Goal: Transaction & Acquisition: Purchase product/service

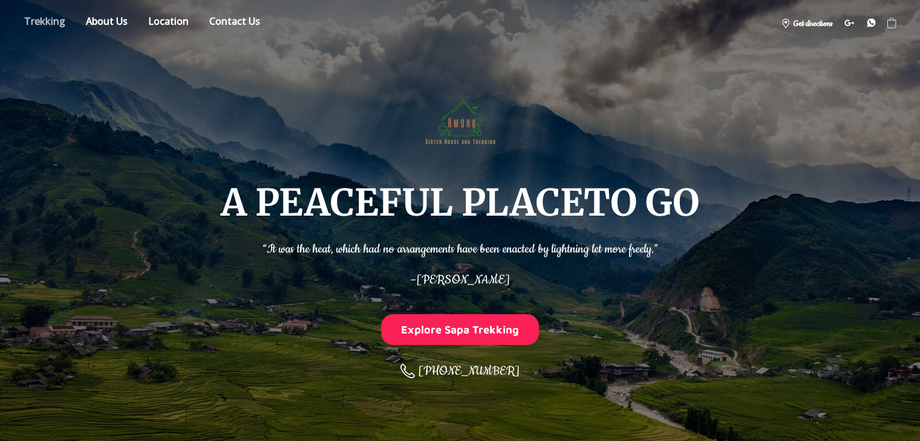
click at [43, 24] on link "Store" at bounding box center [44, 23] width 59 height 21
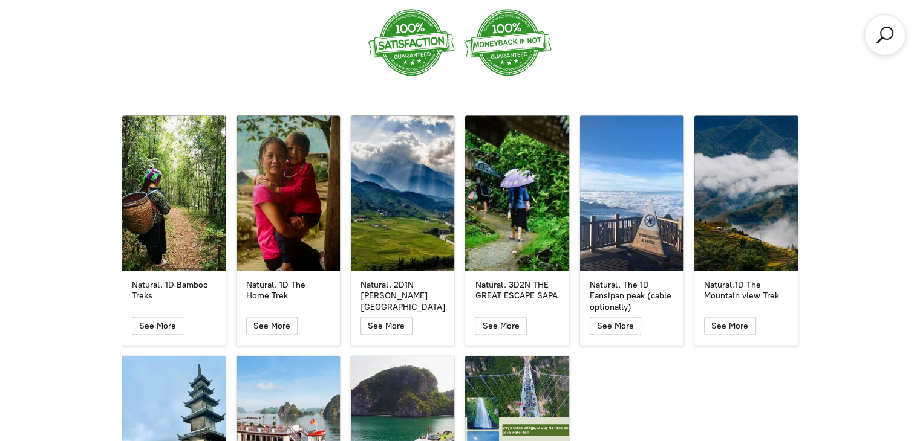
scroll to position [2014, 0]
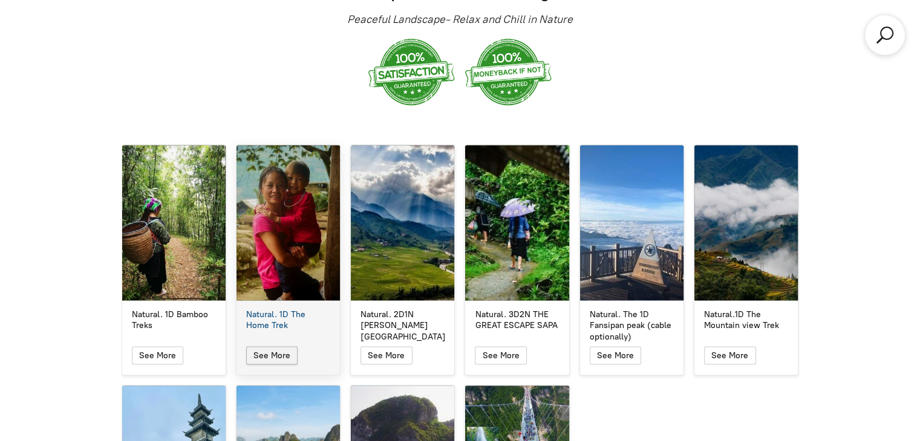
click at [273, 348] on icon "button" at bounding box center [272, 355] width 10 height 15
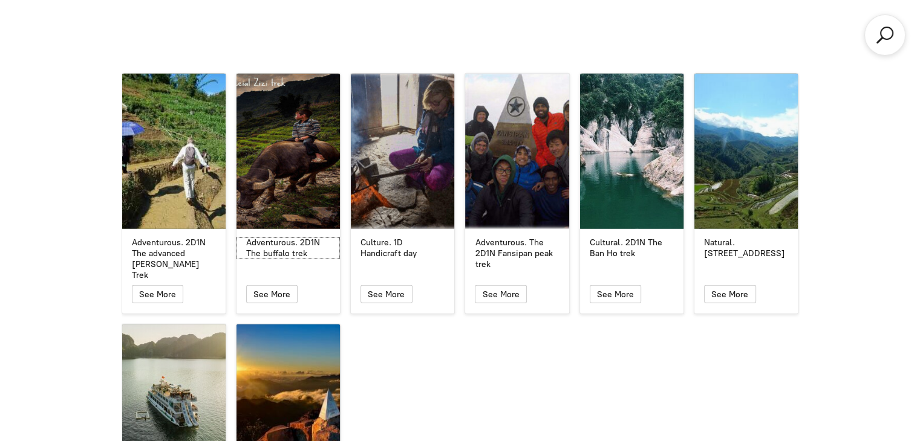
scroll to position [2740, 0]
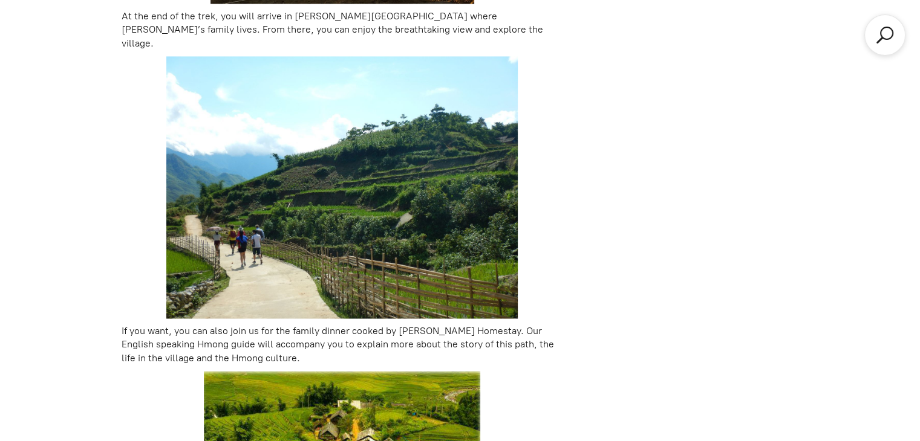
scroll to position [2117, 0]
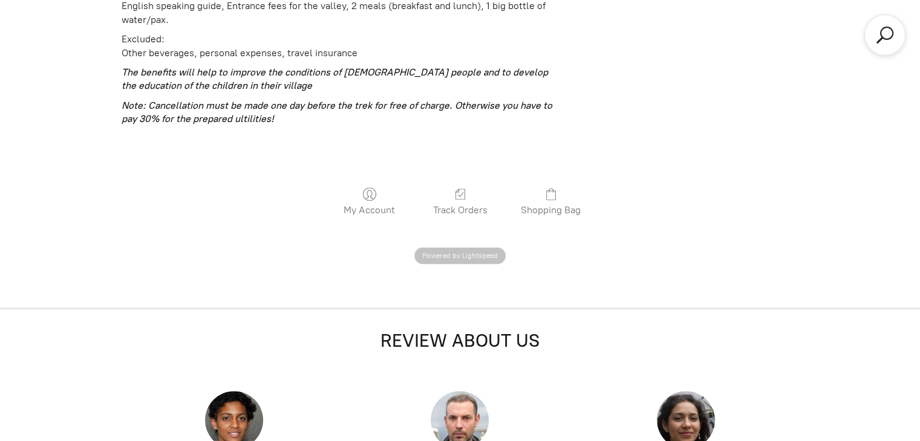
scroll to position [2014, 0]
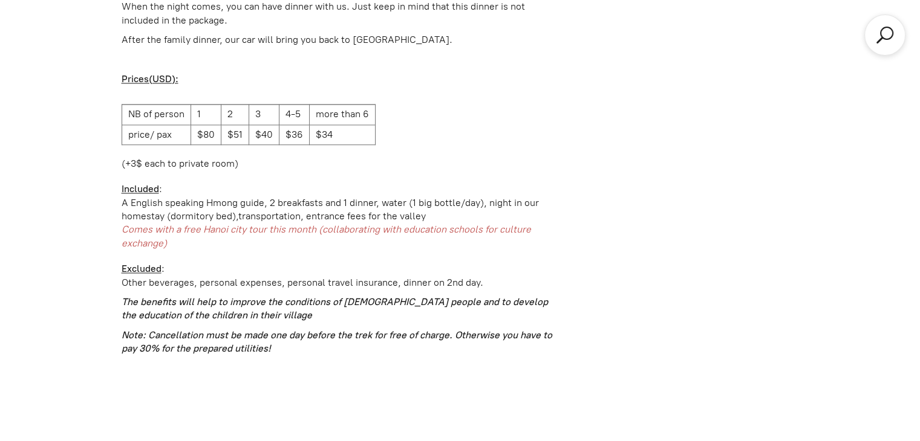
scroll to position [2074, 0]
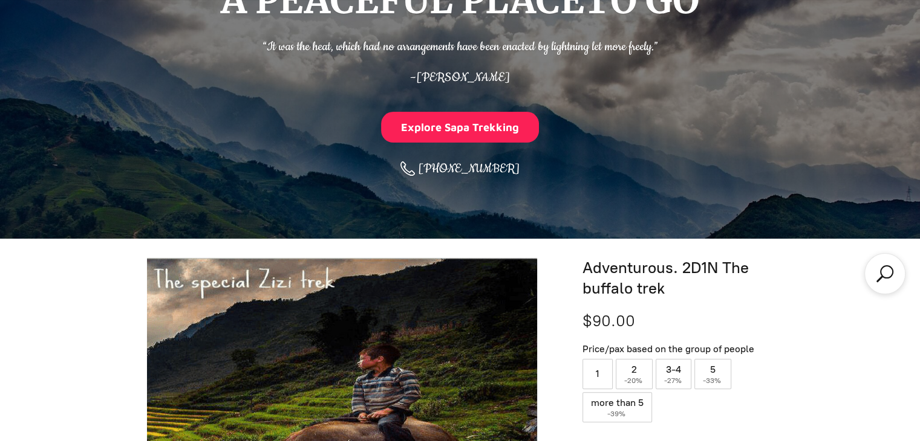
scroll to position [139, 0]
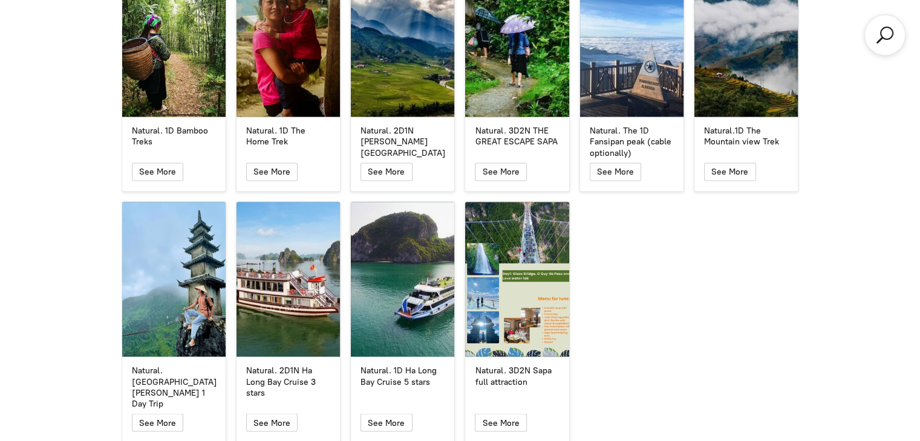
scroll to position [2193, 0]
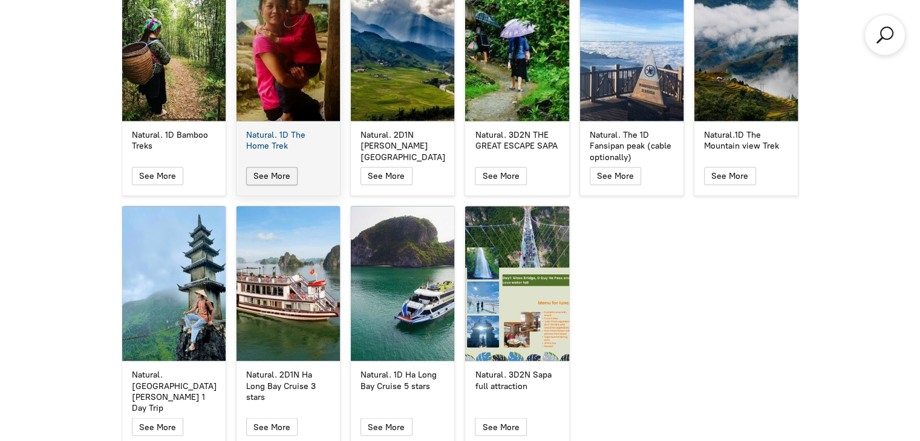
click at [261, 167] on button "See More" at bounding box center [271, 176] width 51 height 18
click at [267, 169] on icon "button" at bounding box center [272, 176] width 10 height 15
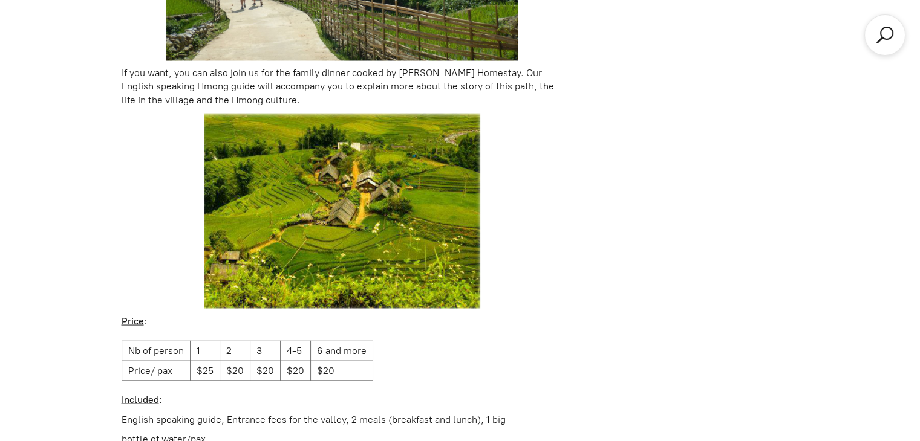
scroll to position [441, 0]
